Goal: Task Accomplishment & Management: Use online tool/utility

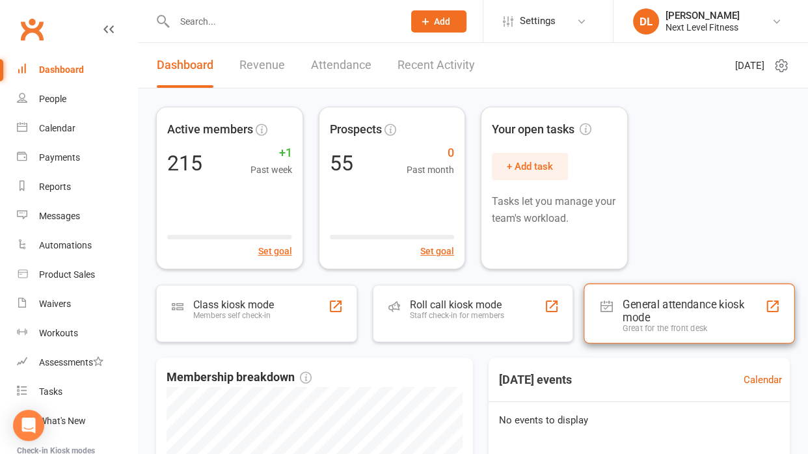
click at [648, 304] on div "General attendance kiosk mode" at bounding box center [693, 311] width 142 height 26
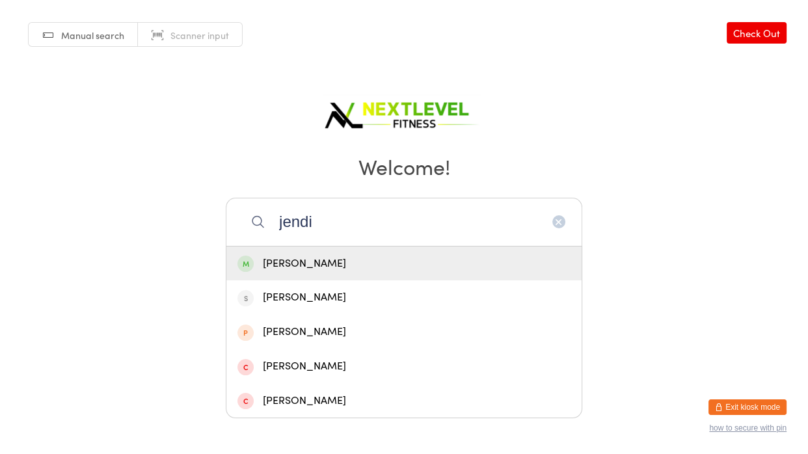
type input "jendi"
click at [344, 271] on div "[PERSON_NAME]" at bounding box center [403, 264] width 333 height 18
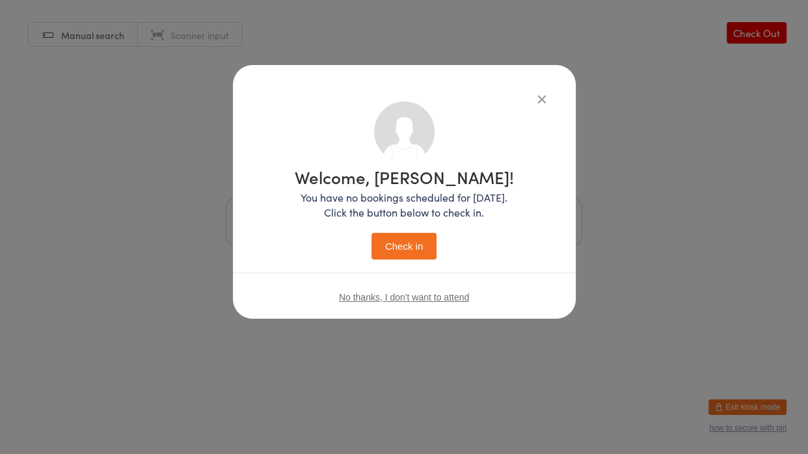
click at [405, 237] on button "Check in" at bounding box center [403, 246] width 65 height 27
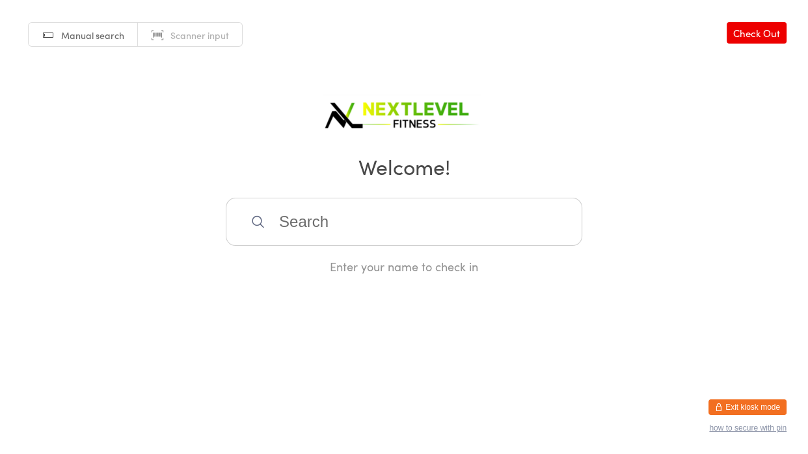
click at [341, 229] on input "search" at bounding box center [404, 222] width 356 height 48
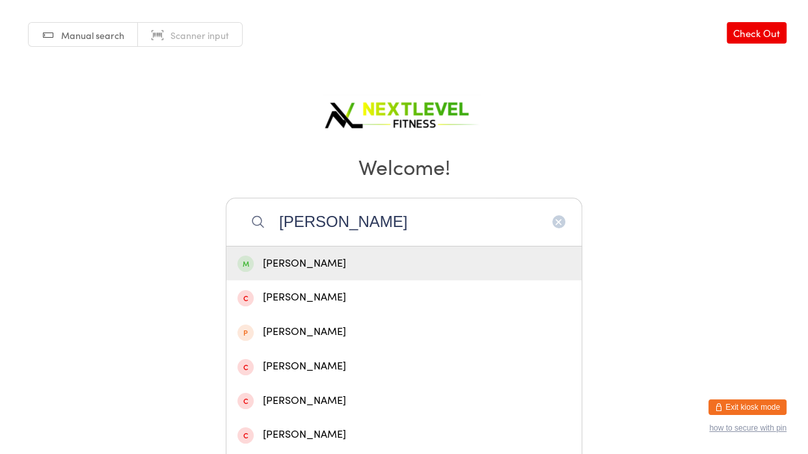
type input "nicole honeeeeey"
click at [323, 256] on div "Nicole Honeyfield" at bounding box center [403, 264] width 333 height 18
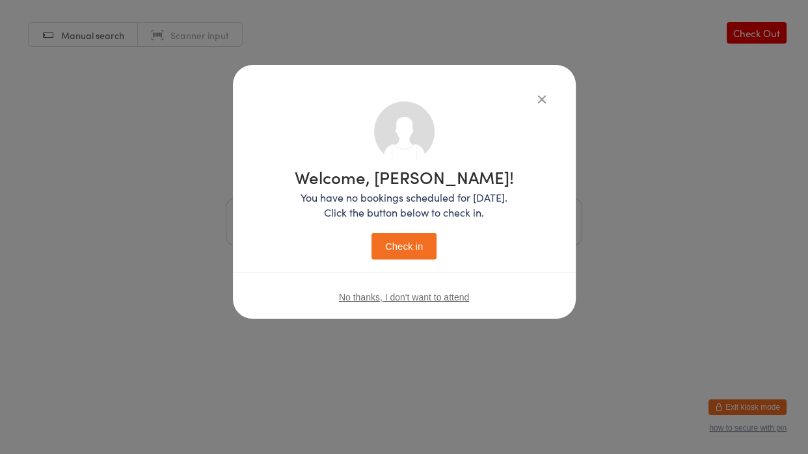
click at [373, 250] on button "Check in" at bounding box center [403, 246] width 65 height 27
